Goal: Task Accomplishment & Management: Use online tool/utility

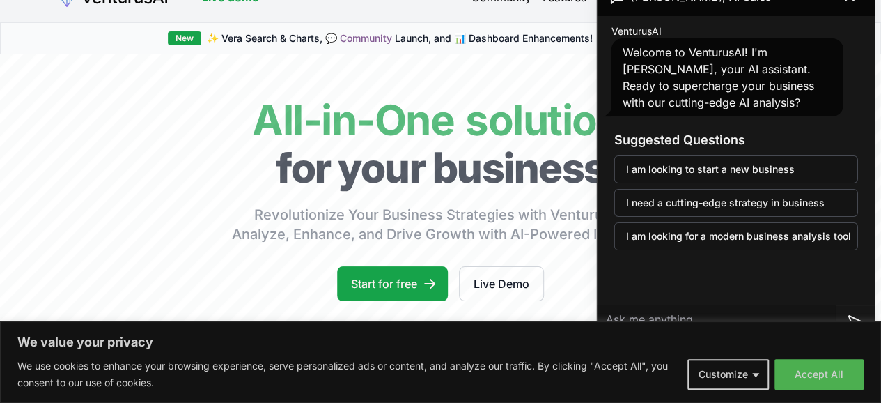
scroll to position [24, 0]
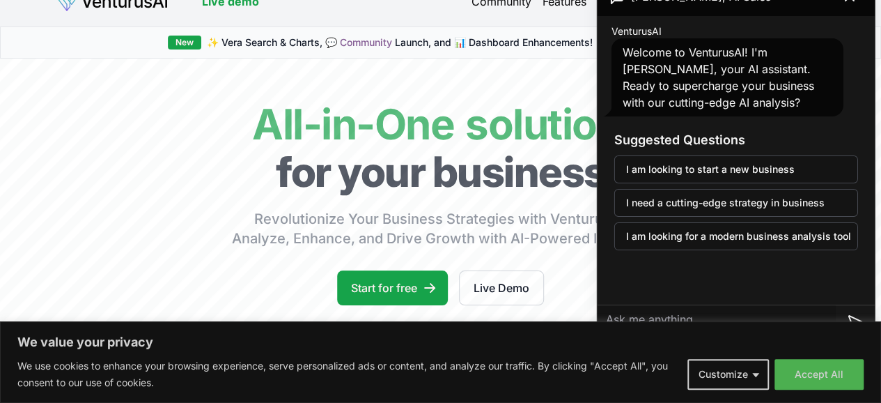
click at [689, 172] on button "I am looking to start a new business" at bounding box center [736, 169] width 244 height 28
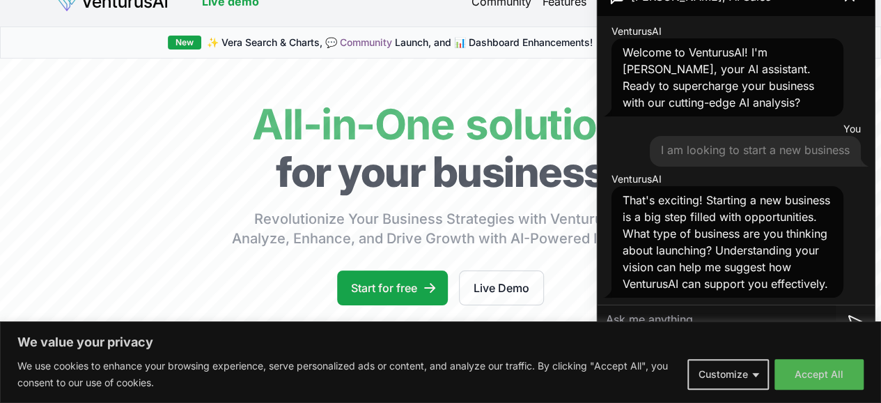
scroll to position [17, 0]
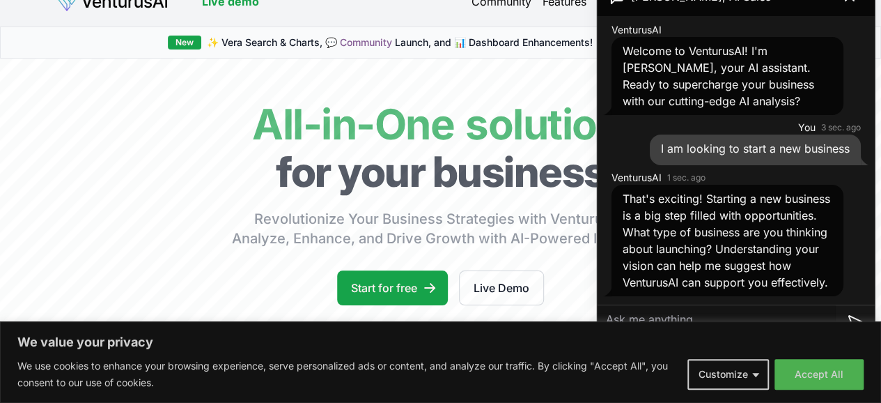
click at [651, 318] on textarea at bounding box center [717, 321] width 238 height 33
type textarea "youtube content creation"
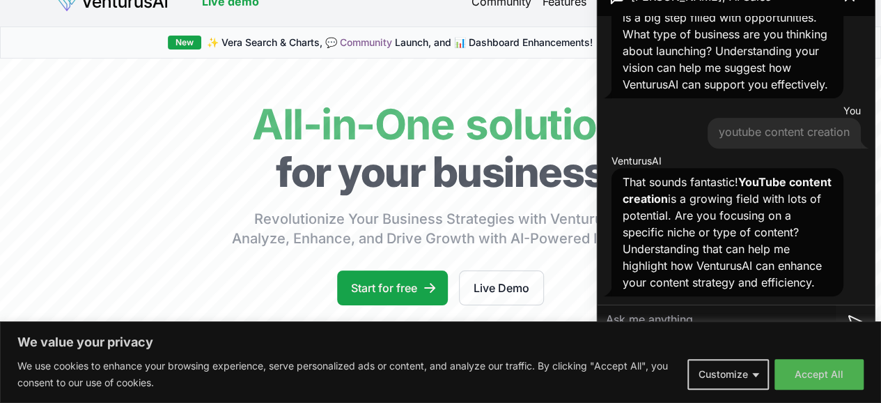
scroll to position [232, 0]
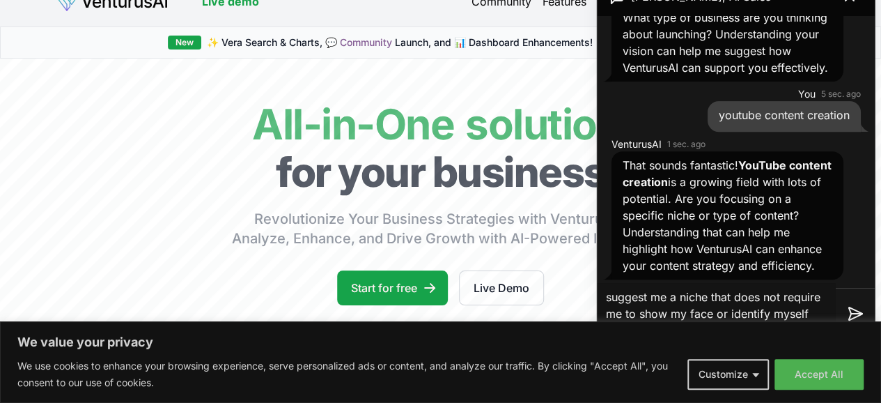
type textarea "suggest me a niche that does not require me to show my face or identify myself"
click at [855, 306] on icon at bounding box center [855, 313] width 17 height 17
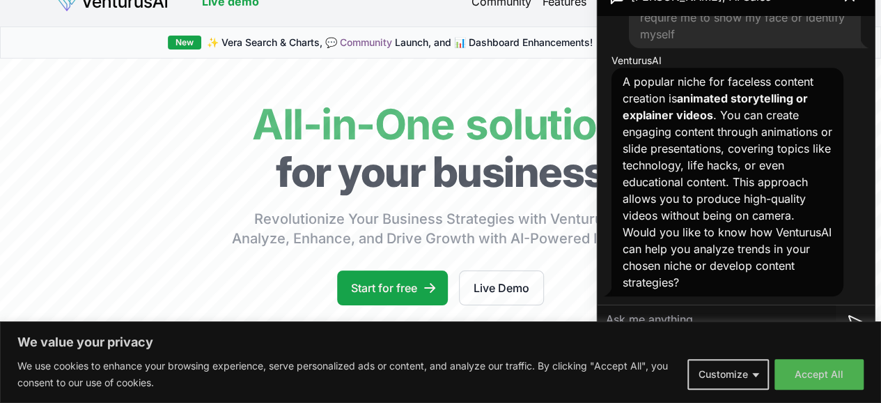
scroll to position [577, 0]
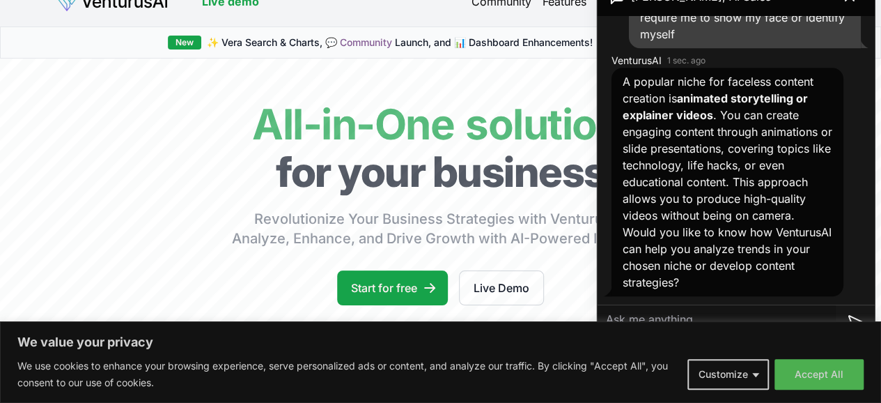
click at [665, 316] on textarea at bounding box center [717, 321] width 238 height 33
type textarea "yes"
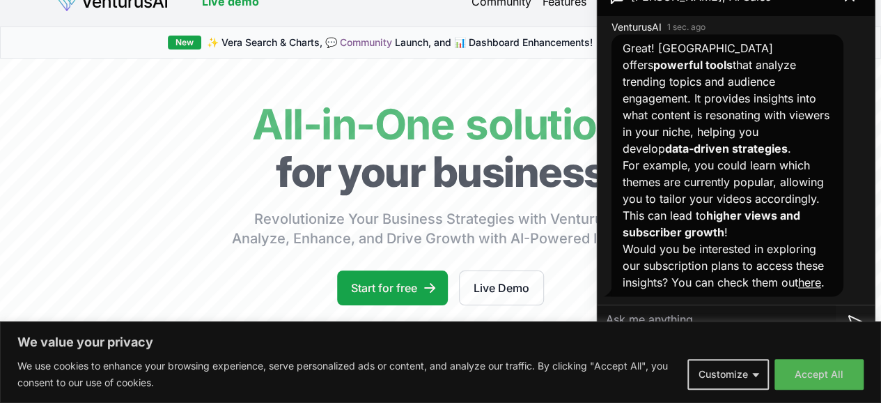
scroll to position [0, 0]
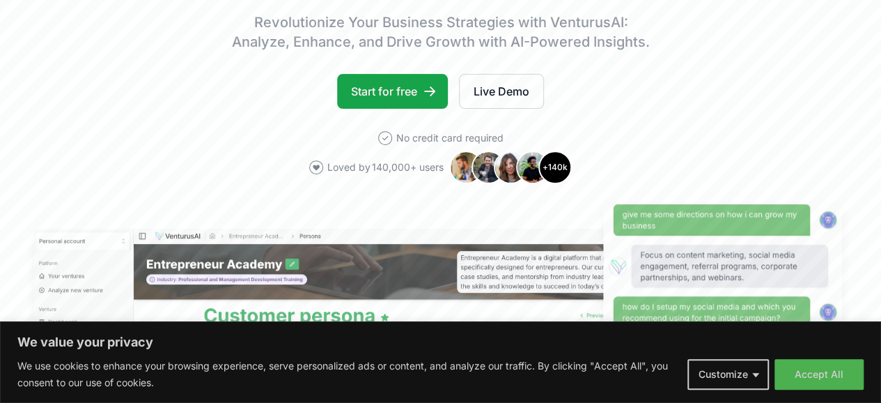
scroll to position [230, 0]
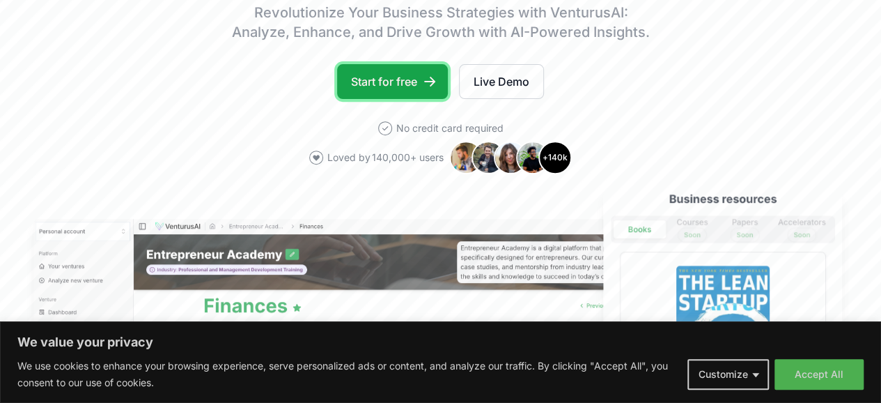
click at [391, 99] on link "Start for free" at bounding box center [392, 81] width 111 height 35
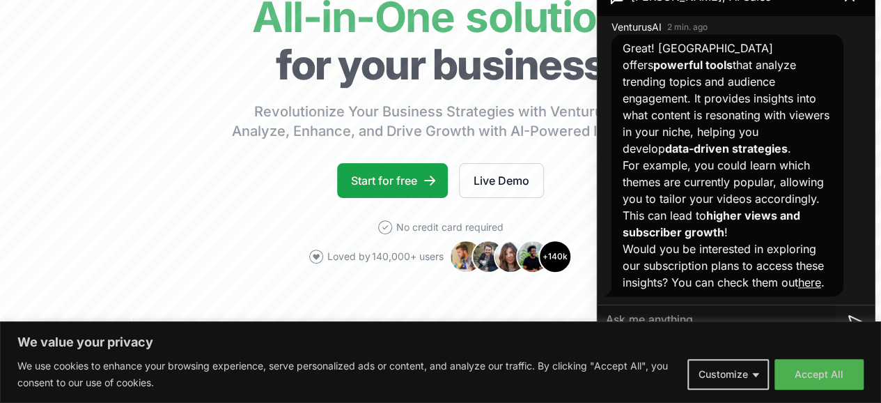
scroll to position [926, 0]
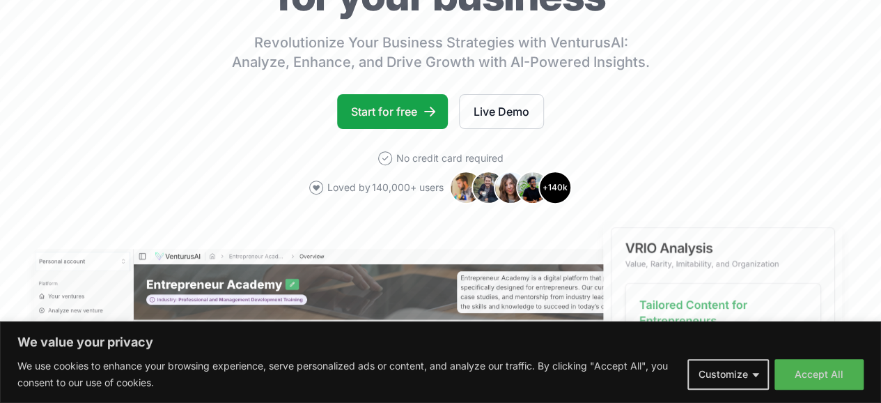
scroll to position [247, 0]
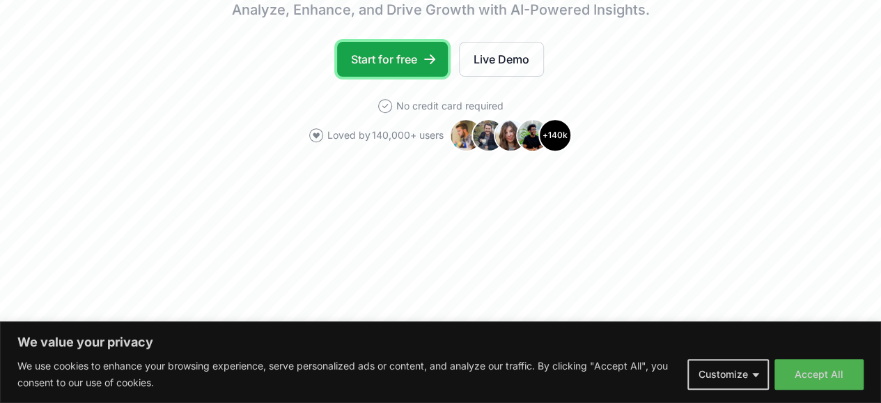
click at [385, 70] on link "Start for free" at bounding box center [392, 59] width 111 height 35
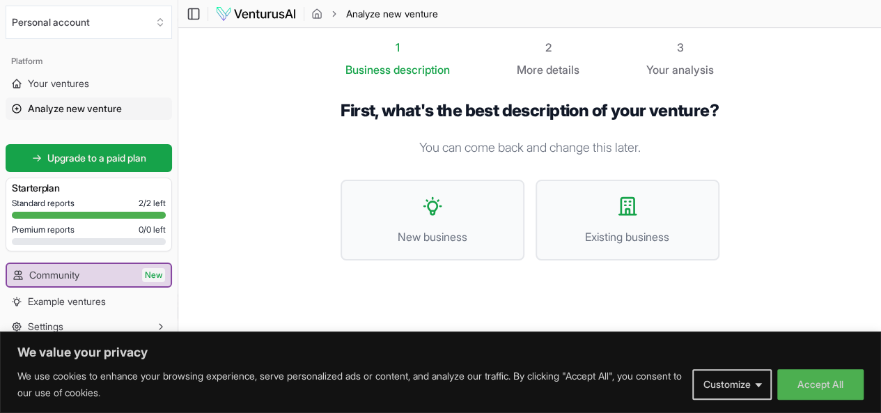
click at [453, 220] on button "New business" at bounding box center [433, 220] width 184 height 81
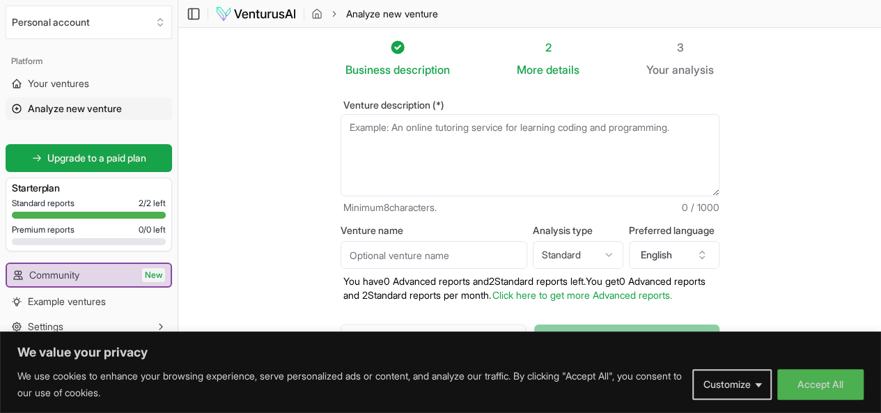
click at [383, 131] on textarea "Venture description (*)" at bounding box center [530, 155] width 379 height 82
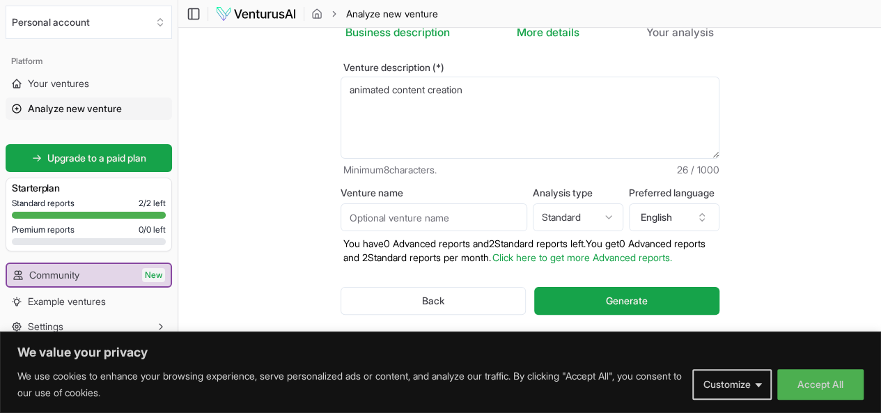
scroll to position [38, 0]
click at [453, 91] on textarea "animated content creation" at bounding box center [530, 117] width 379 height 82
type textarea "animated content creation on healthy food"
click at [648, 300] on span "Generate" at bounding box center [627, 300] width 42 height 14
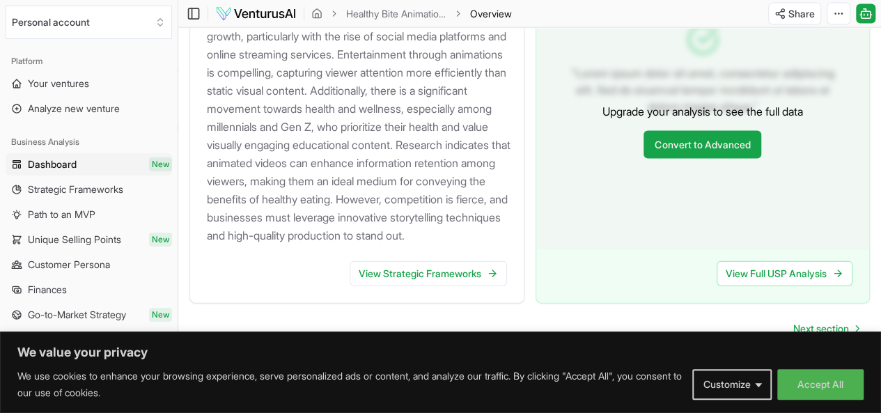
scroll to position [1509, 0]
click at [808, 322] on span "Next section" at bounding box center [821, 329] width 56 height 14
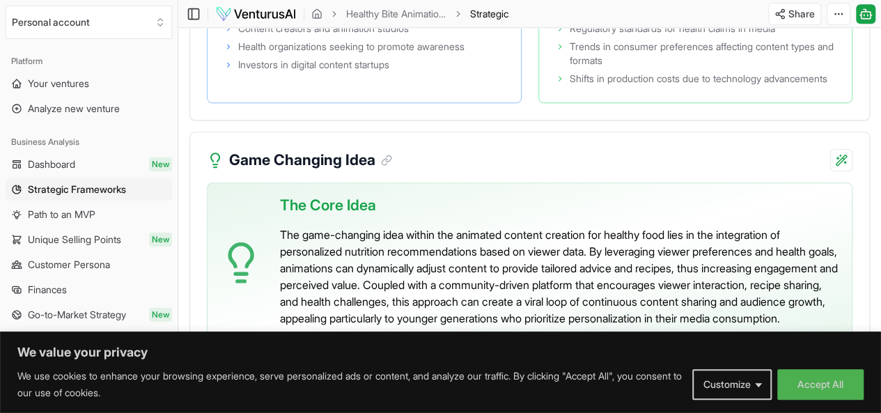
scroll to position [3082, 0]
